Goal: Task Accomplishment & Management: Manage account settings

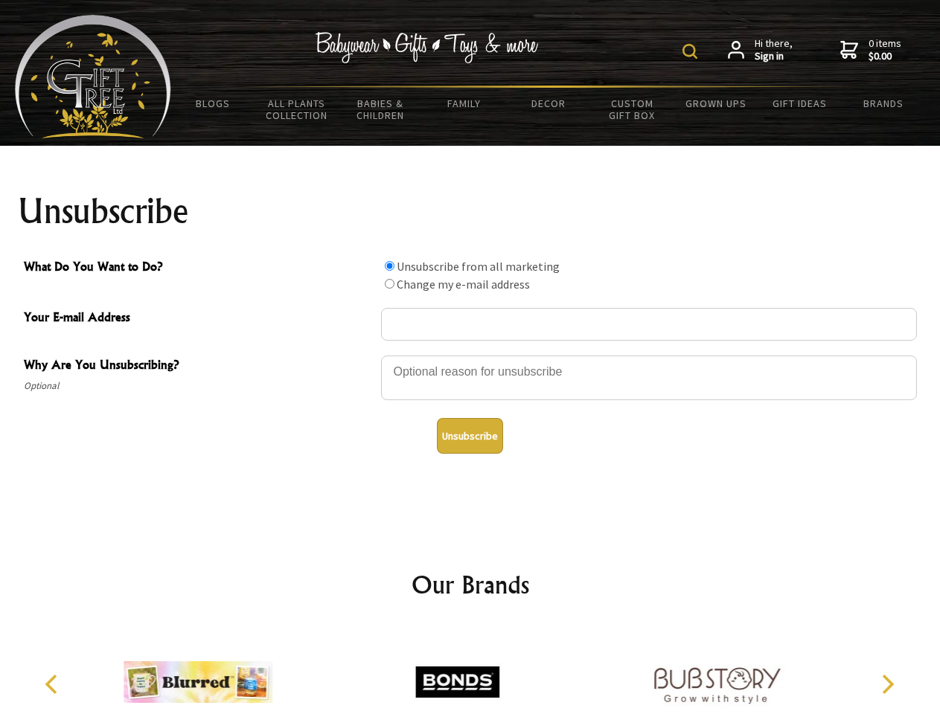
click at [692, 51] on img at bounding box center [689, 51] width 15 height 15
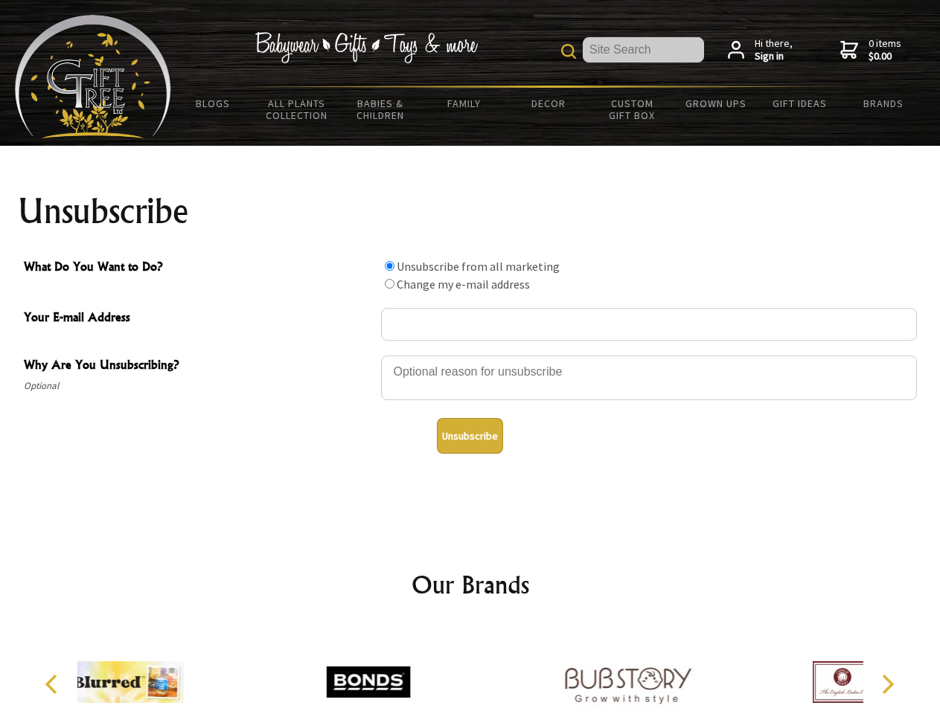
click at [470, 355] on div at bounding box center [649, 380] width 536 height 52
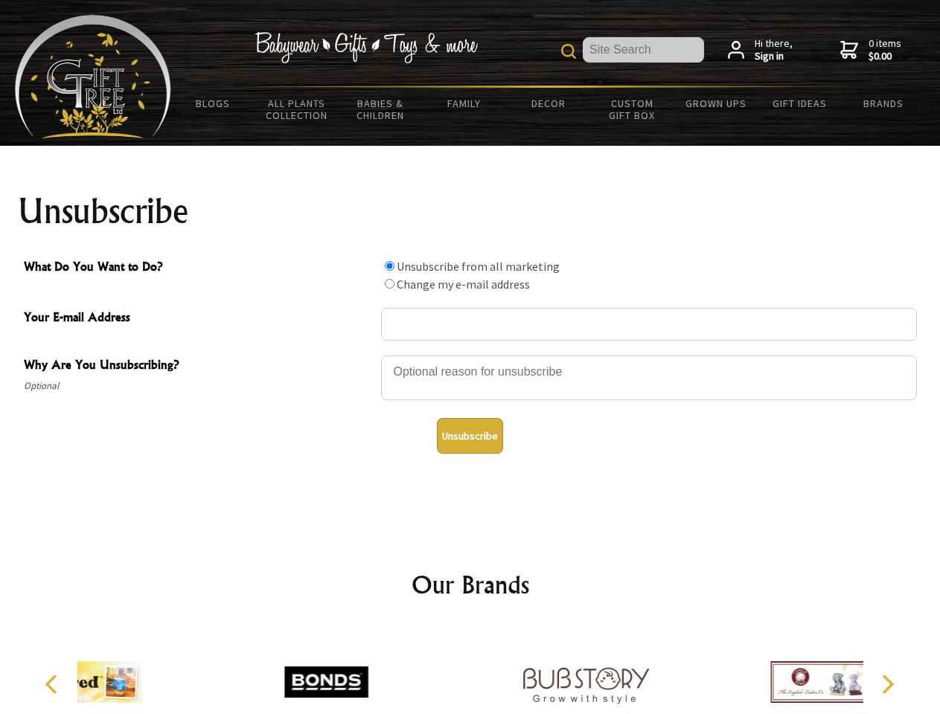
click at [389, 266] on input "What Do You Want to Do?" at bounding box center [390, 266] width 10 height 10
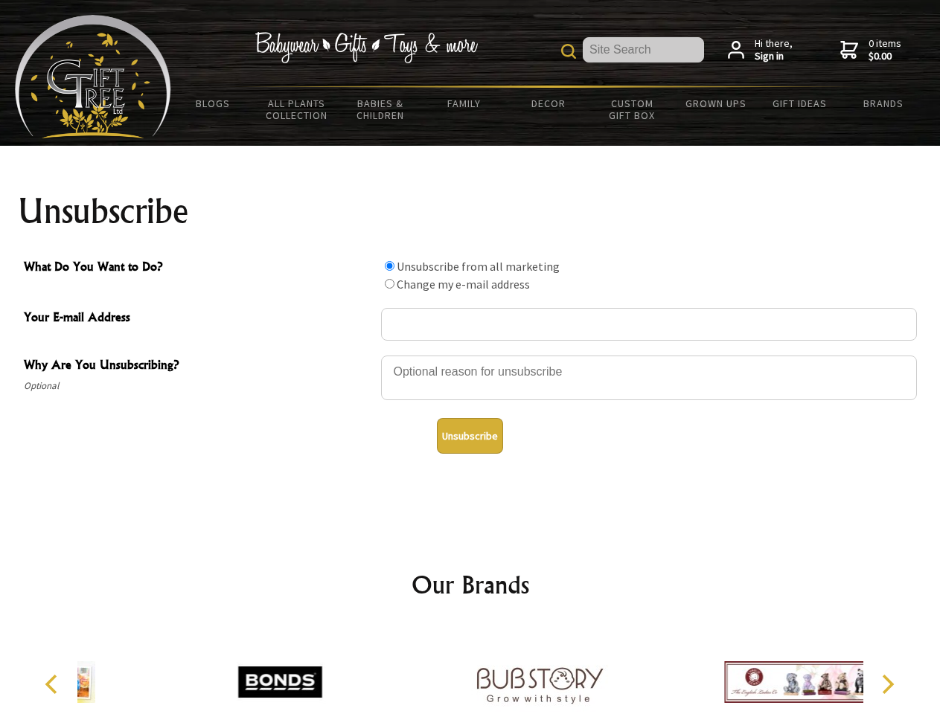
click at [389, 284] on input "What Do You Want to Do?" at bounding box center [390, 284] width 10 height 10
radio input "true"
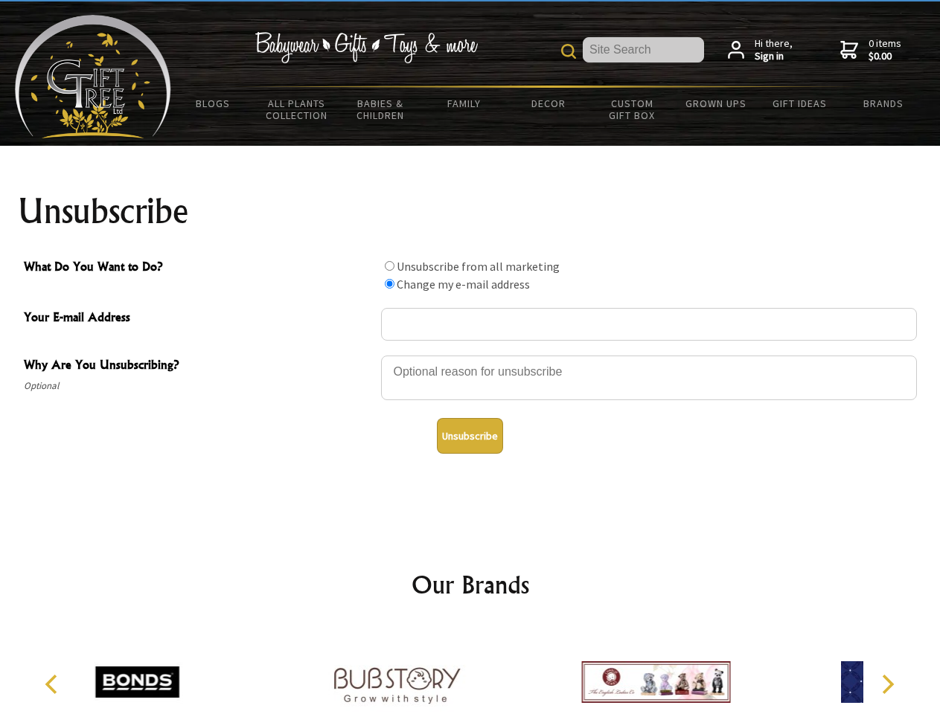
click at [470, 436] on button "Unsubscribe" at bounding box center [470, 436] width 66 height 36
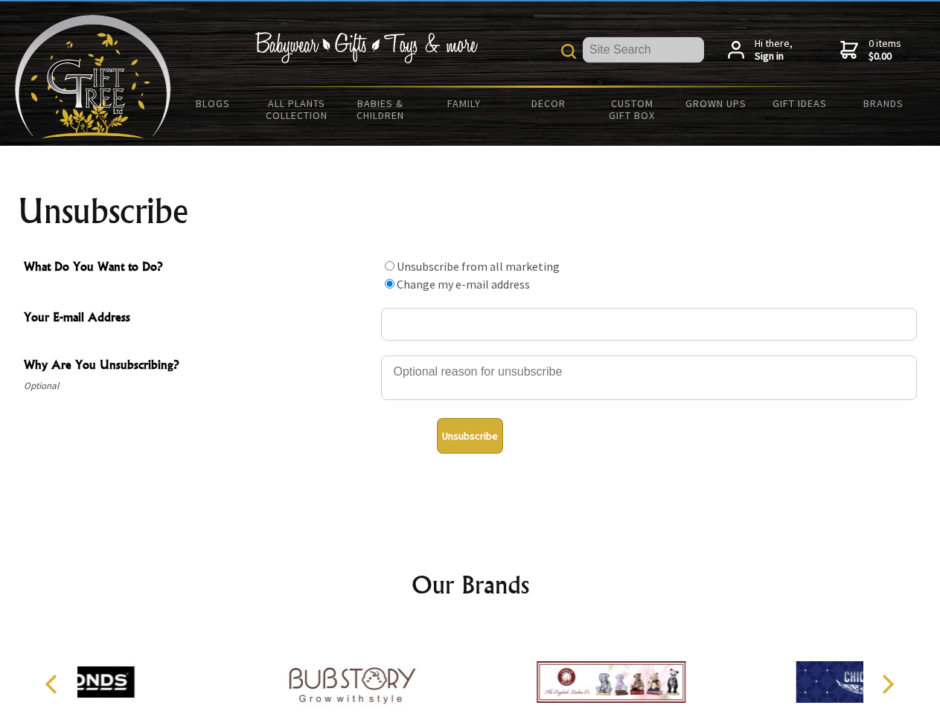
click at [54, 685] on icon "Previous" at bounding box center [52, 684] width 19 height 19
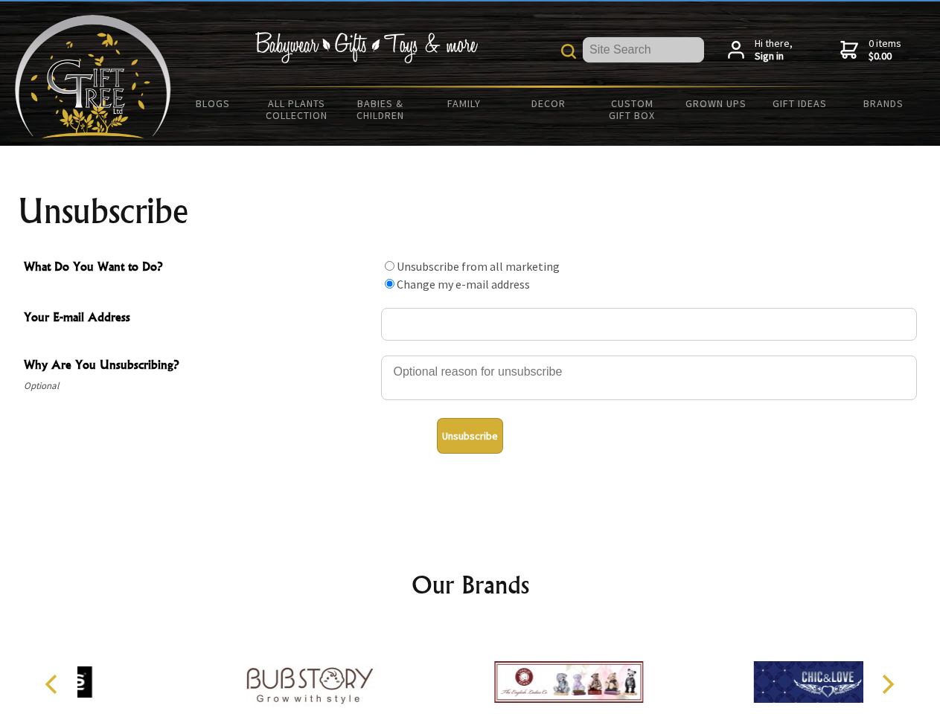
click at [887, 685] on icon "Next" at bounding box center [886, 684] width 19 height 19
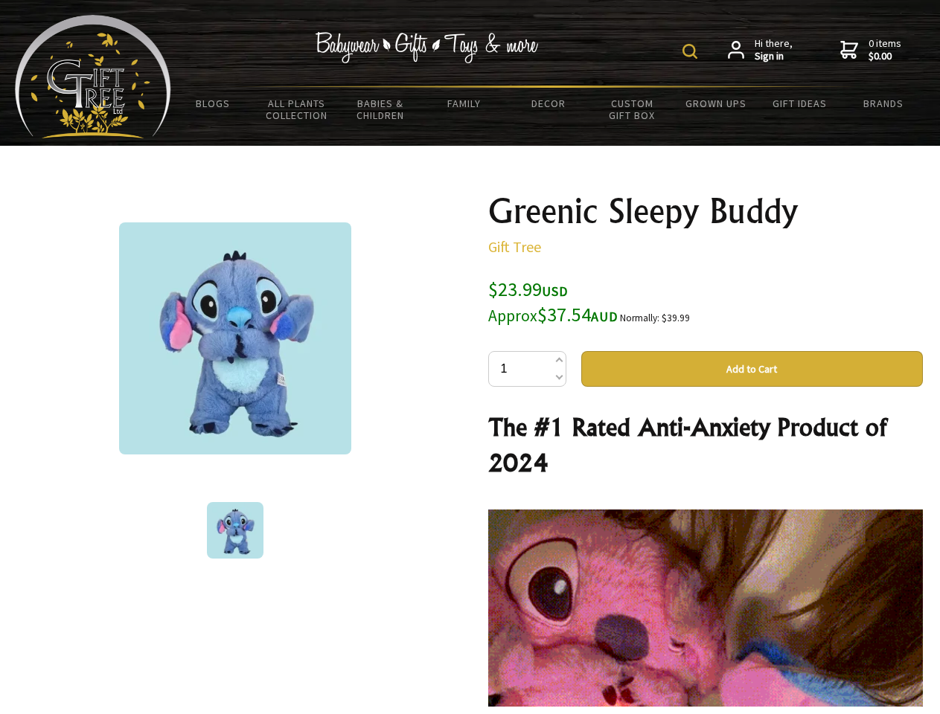
click at [692, 51] on img at bounding box center [689, 51] width 15 height 15
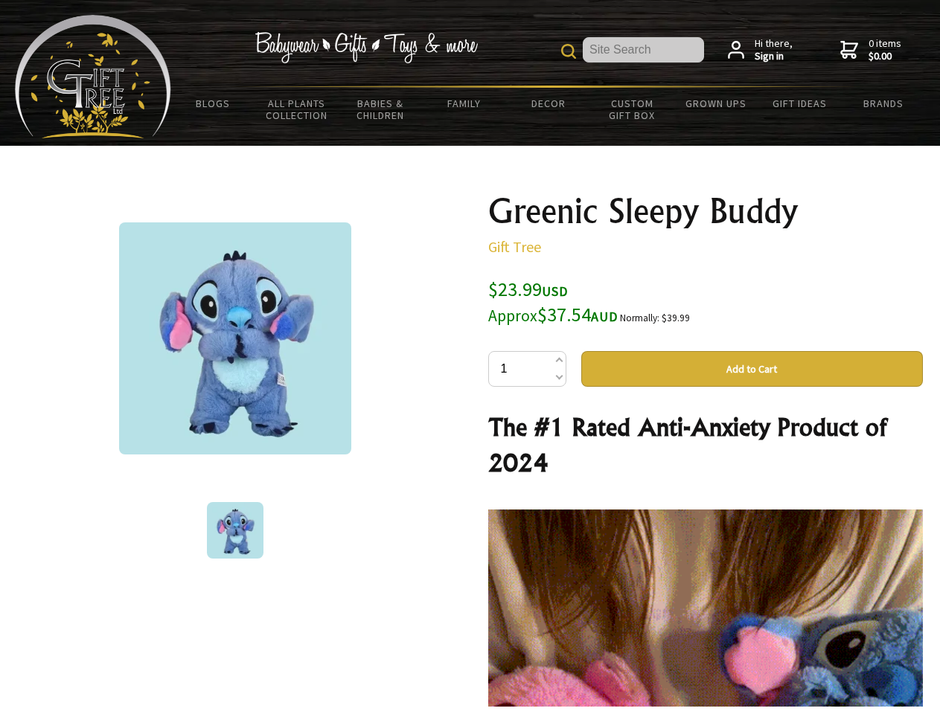
click at [235, 339] on img at bounding box center [235, 339] width 232 height 232
